Goal: Check status

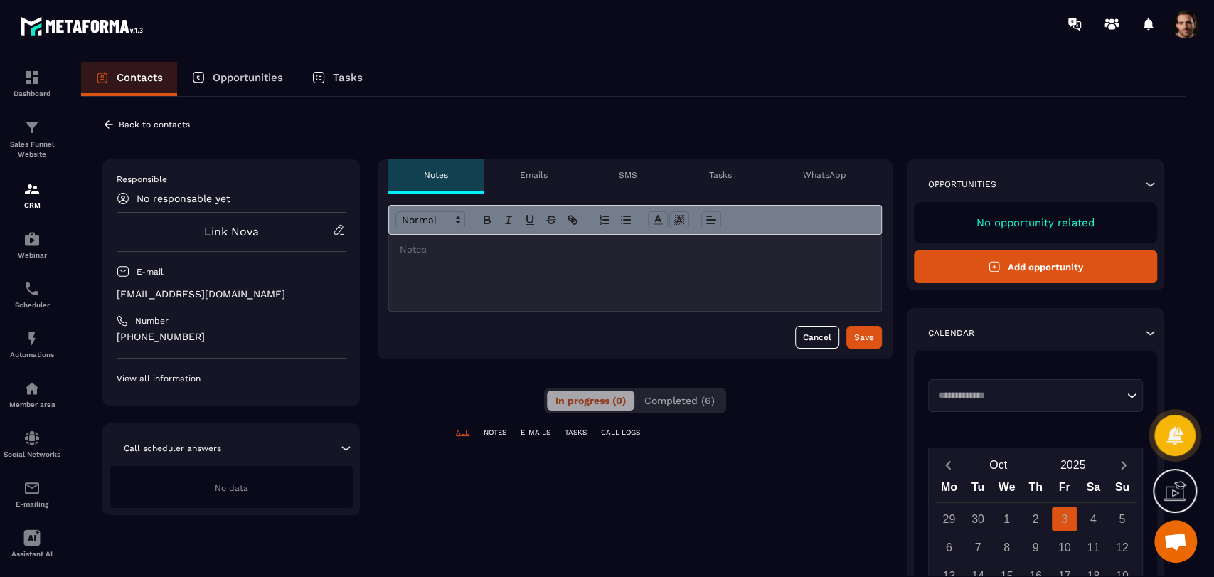
click at [699, 410] on div "In progress (0) Completed (6)" at bounding box center [635, 400] width 182 height 26
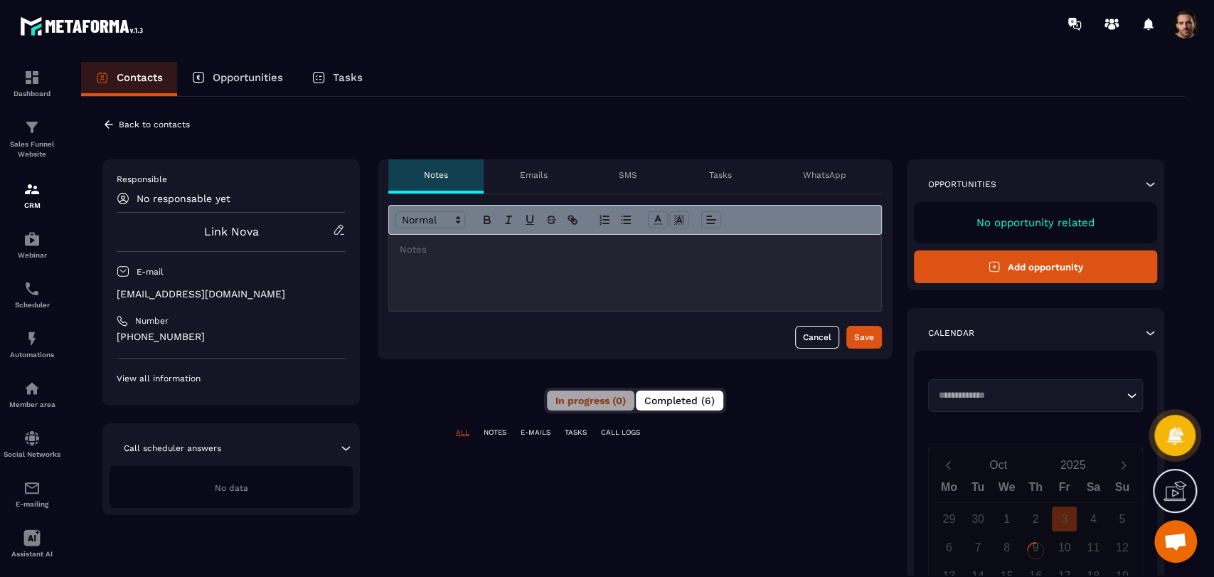
click at [697, 407] on button "Completed (6)" at bounding box center [679, 400] width 87 height 20
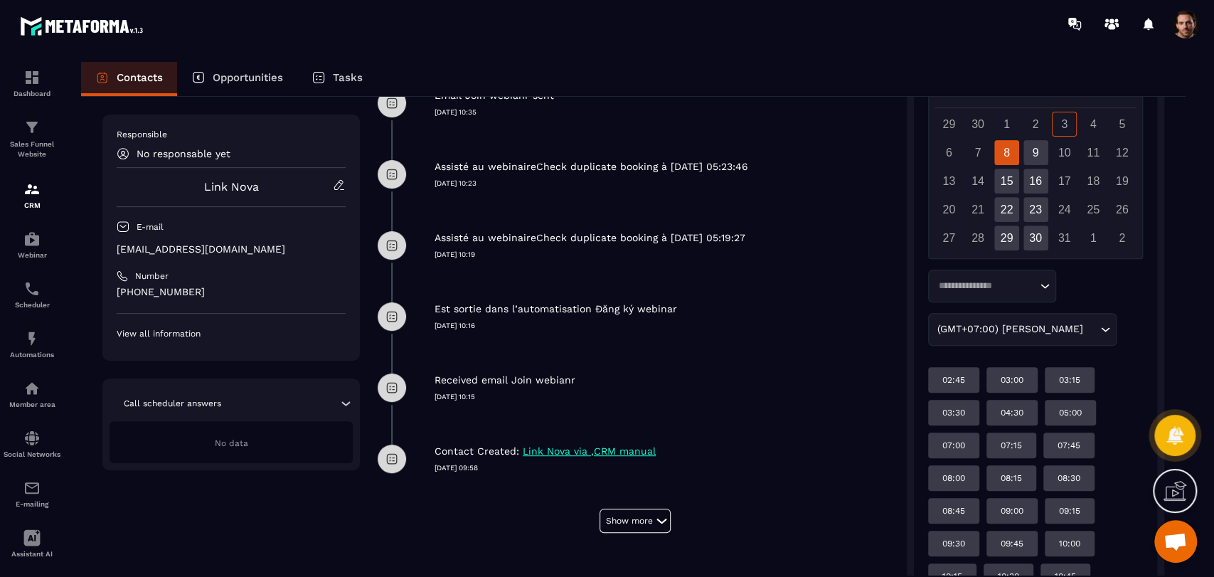
scroll to position [316, 0]
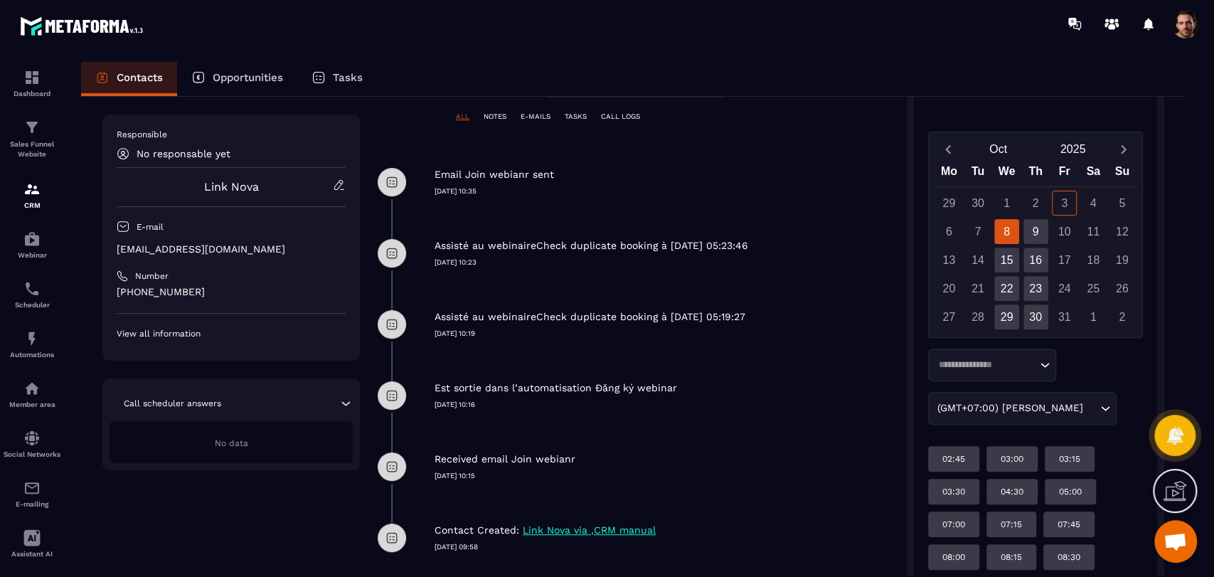
drag, startPoint x: 778, startPoint y: 314, endPoint x: 421, endPoint y: 306, distance: 357.0
click at [421, 306] on div "Assisté au webinaireCheck duplicate booking à [DATE] 05:19:27 [DATE] 10:19" at bounding box center [634, 324] width 515 height 71
copy p "Assisté au webinaireCheck duplicate booking à [DATE] 05:19:27"
click at [840, 306] on div "Assisté au webinaireCheck duplicate booking à [DATE] 05:19:27 [DATE] 10:19" at bounding box center [663, 314] width 458 height 50
